Goal: Navigation & Orientation: Find specific page/section

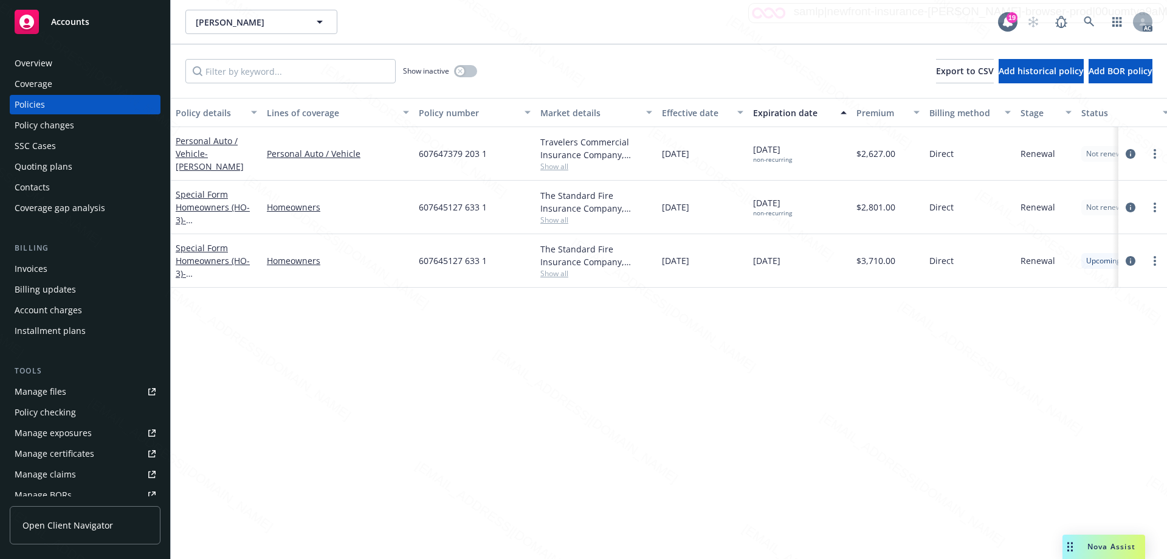
click at [22, 61] on div "Overview" at bounding box center [34, 62] width 38 height 19
